Goal: Task Accomplishment & Management: Use online tool/utility

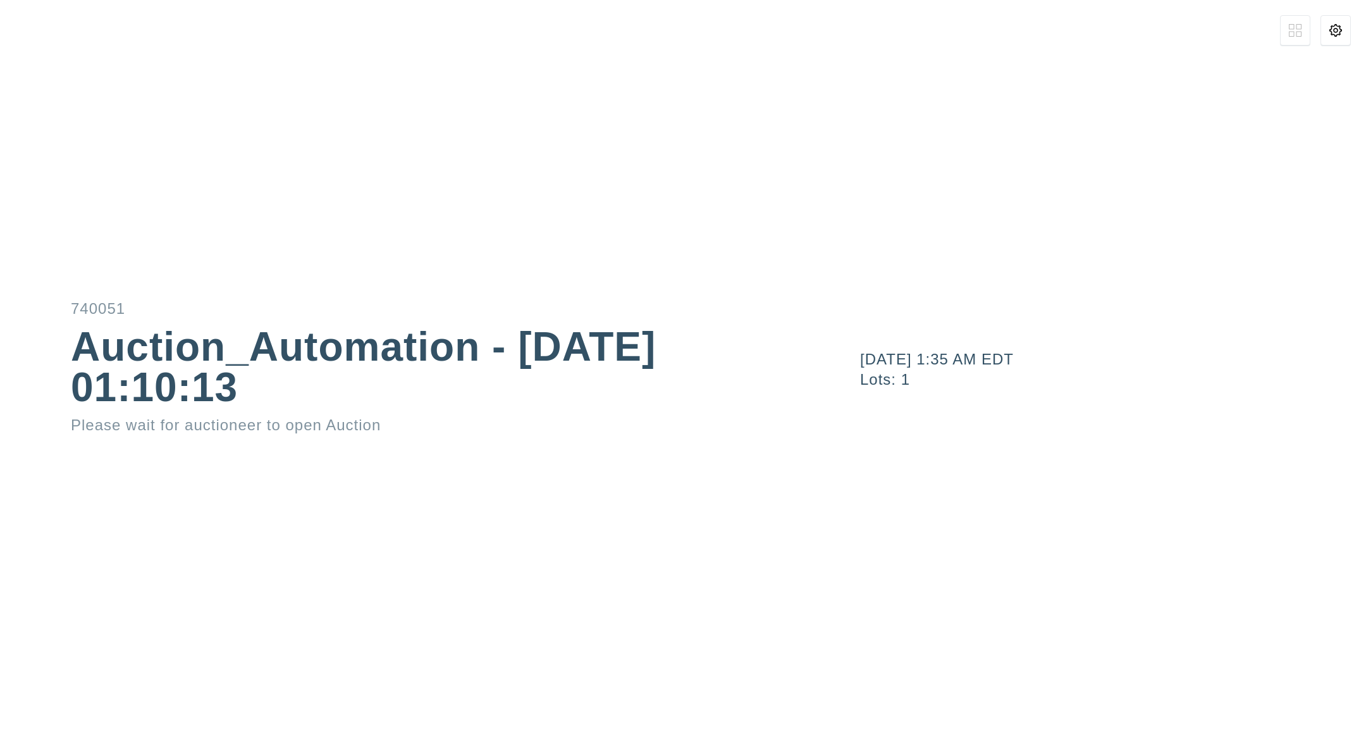
click at [1343, 39] on button at bounding box center [1335, 30] width 30 height 30
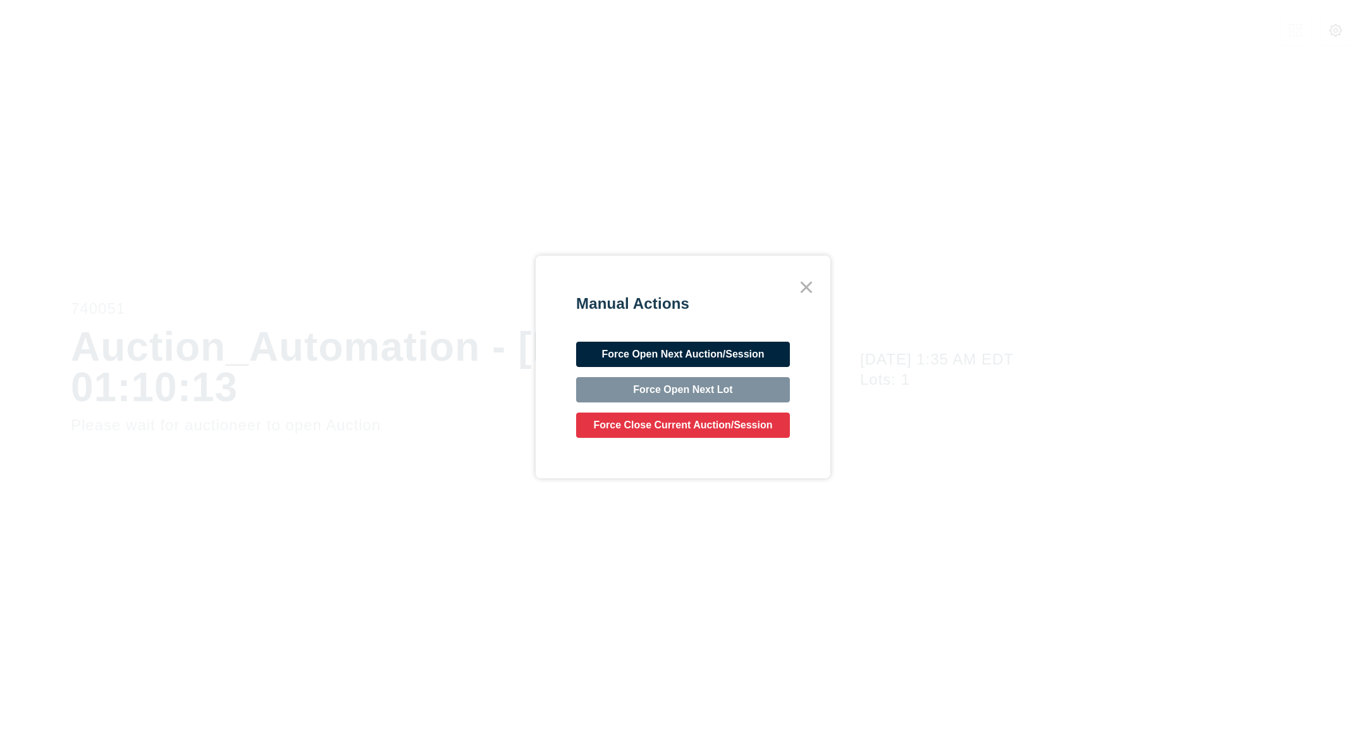
click at [749, 357] on button "Force Open Next Auction/Session" at bounding box center [683, 353] width 214 height 25
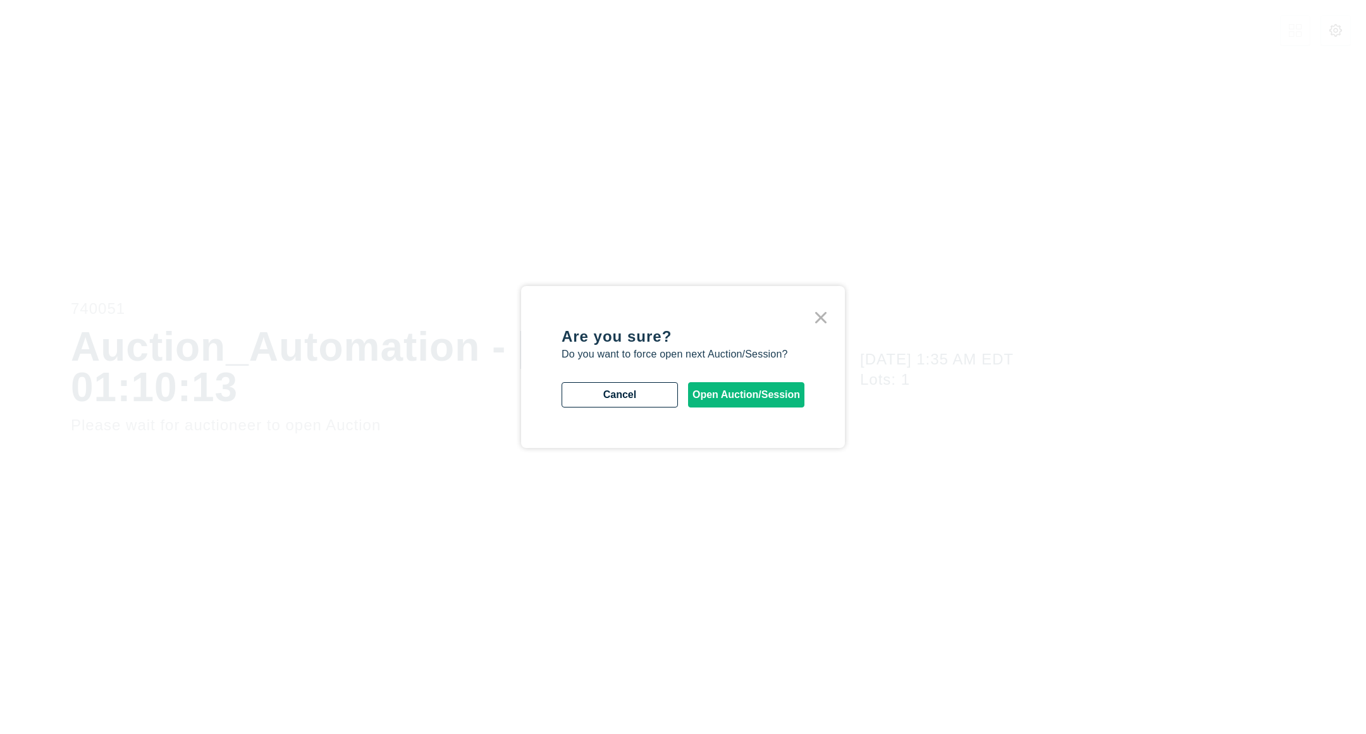
click at [721, 389] on button "Open Auction/Session" at bounding box center [746, 394] width 116 height 25
